Goal: Transaction & Acquisition: Purchase product/service

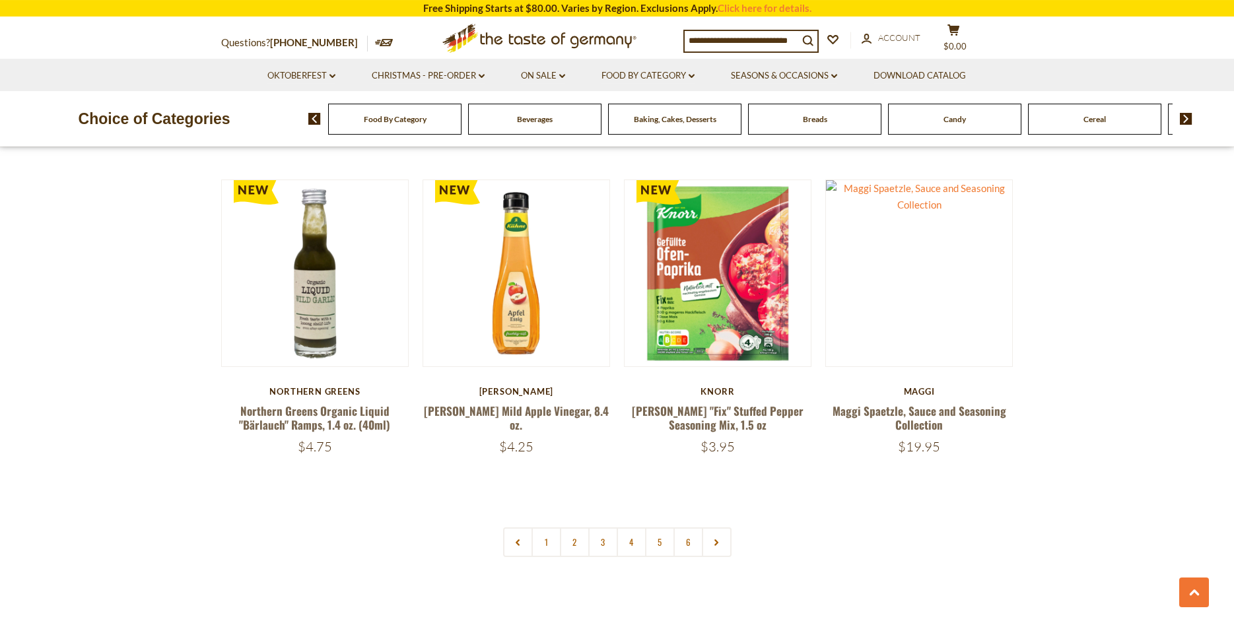
scroll to position [3016, 0]
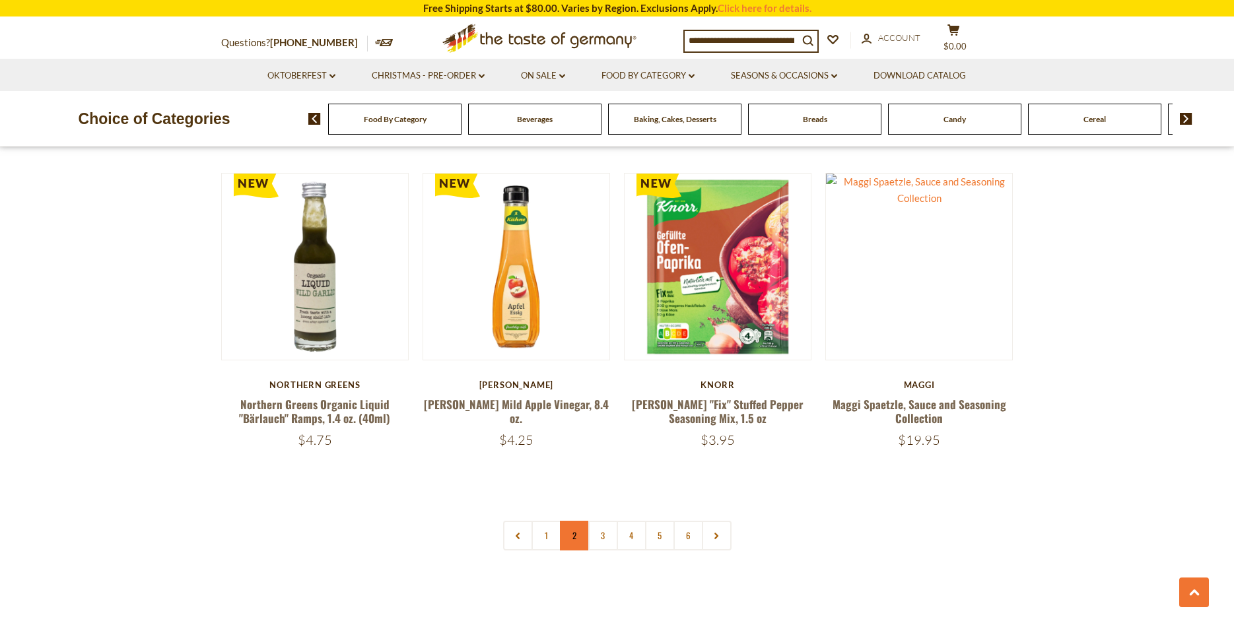
click at [565, 521] on link "2" at bounding box center [575, 536] width 30 height 30
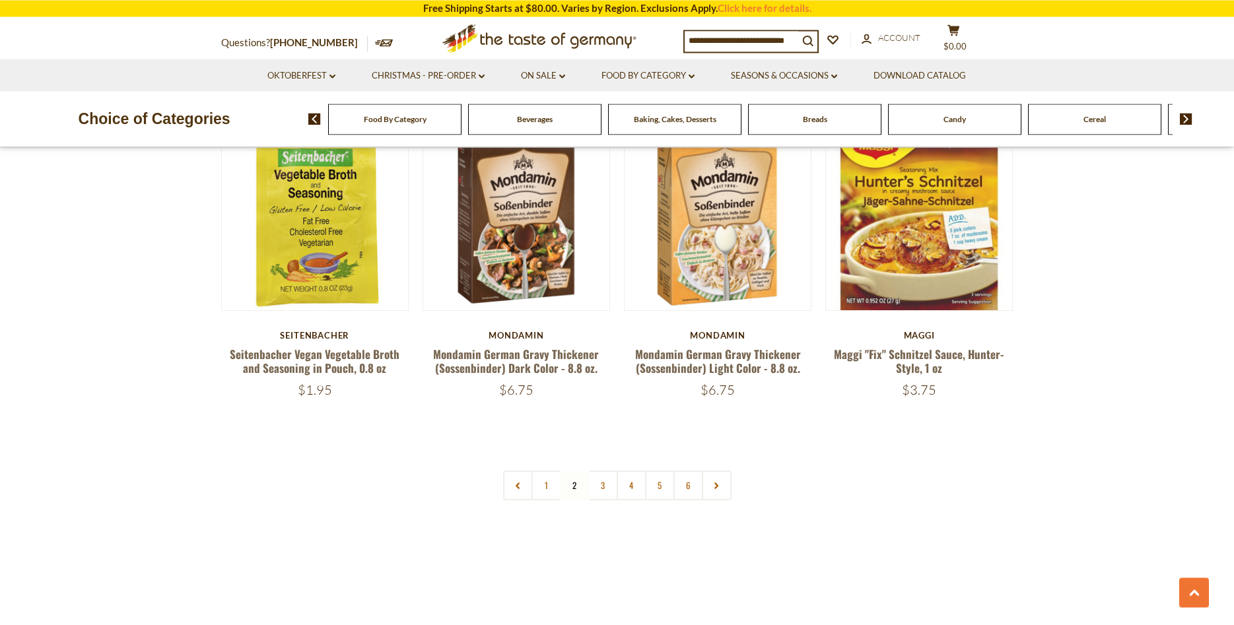
scroll to position [3041, 0]
click at [752, 46] on input at bounding box center [742, 40] width 114 height 18
click at [720, 38] on input at bounding box center [742, 40] width 114 height 18
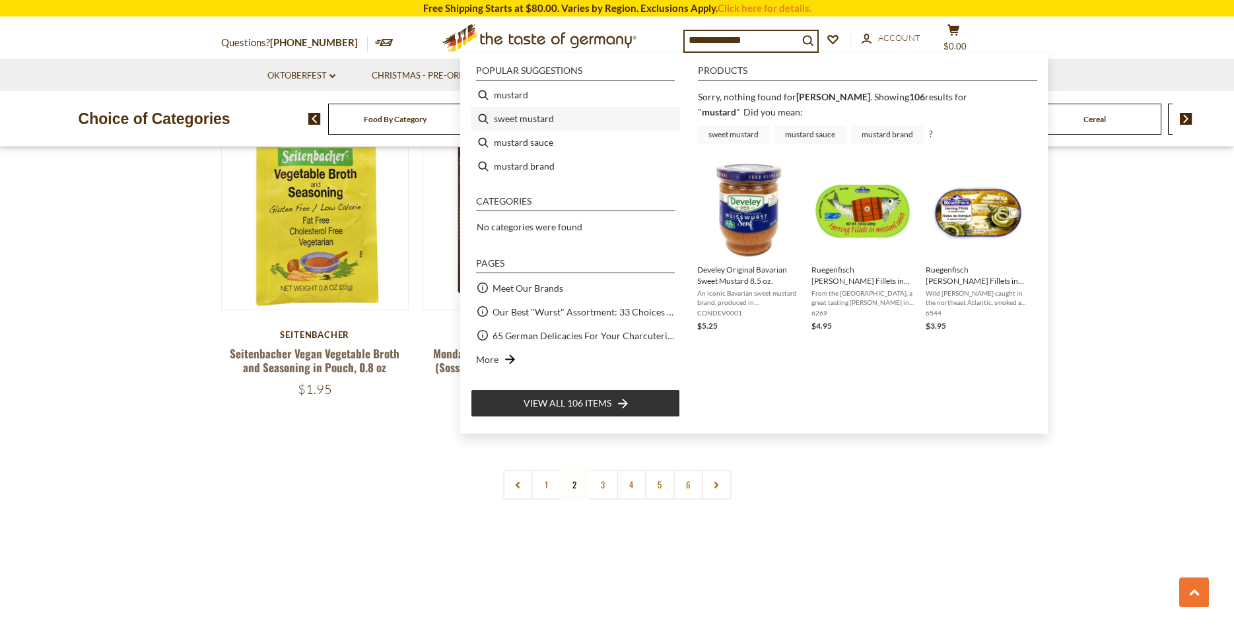
click at [530, 118] on li "sweet mustard" at bounding box center [575, 119] width 209 height 24
type input "**********"
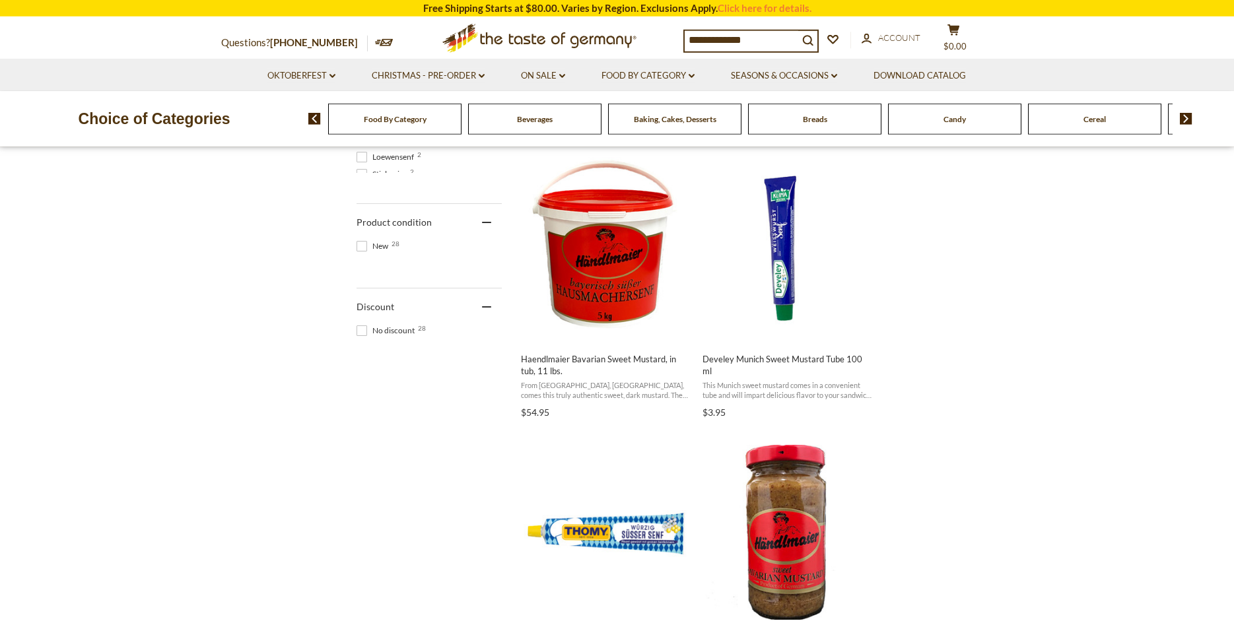
scroll to position [903, 0]
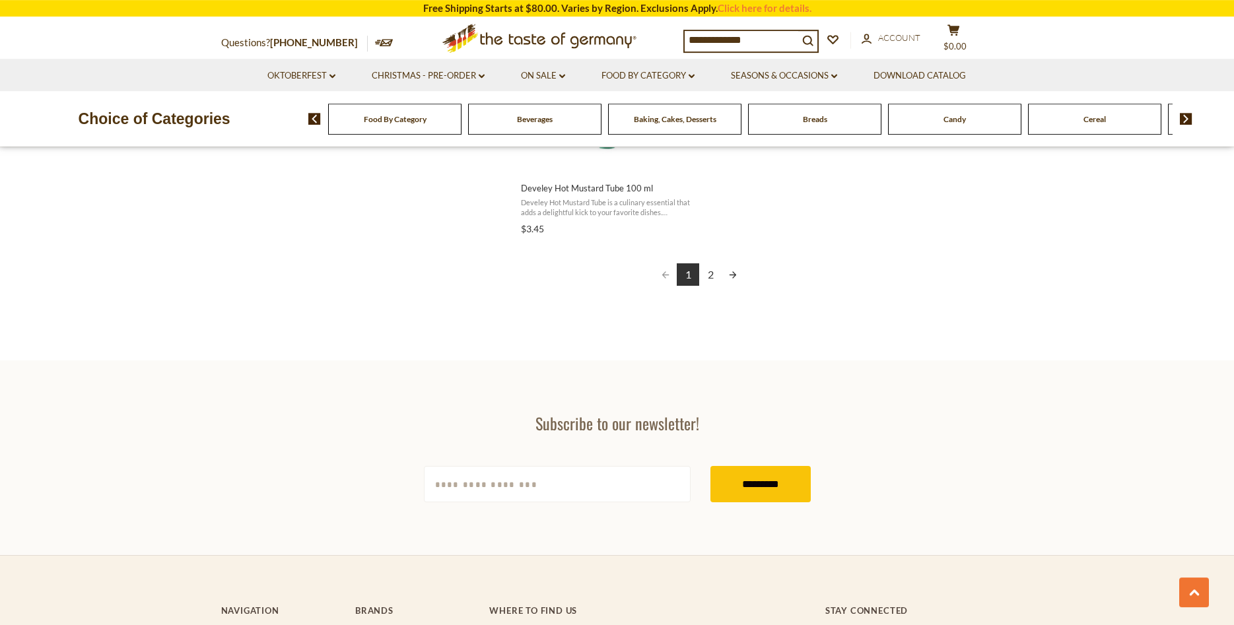
drag, startPoint x: 1227, startPoint y: 618, endPoint x: 1219, endPoint y: 581, distance: 37.8
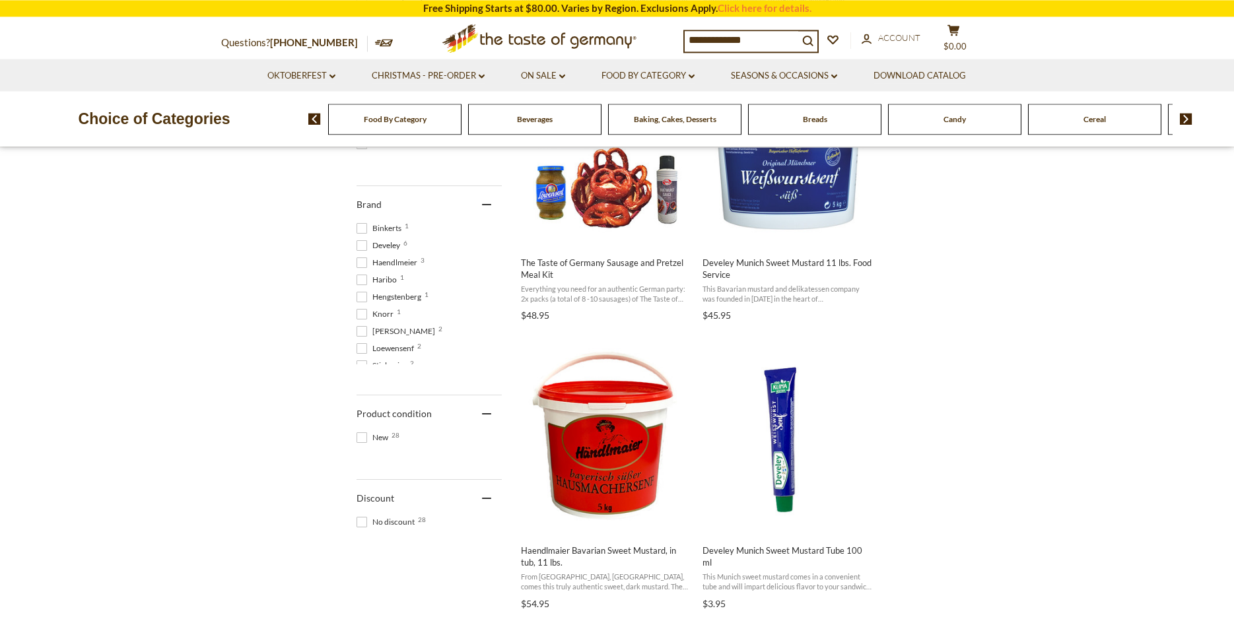
scroll to position [187, 0]
